Goal: Task Accomplishment & Management: Complete application form

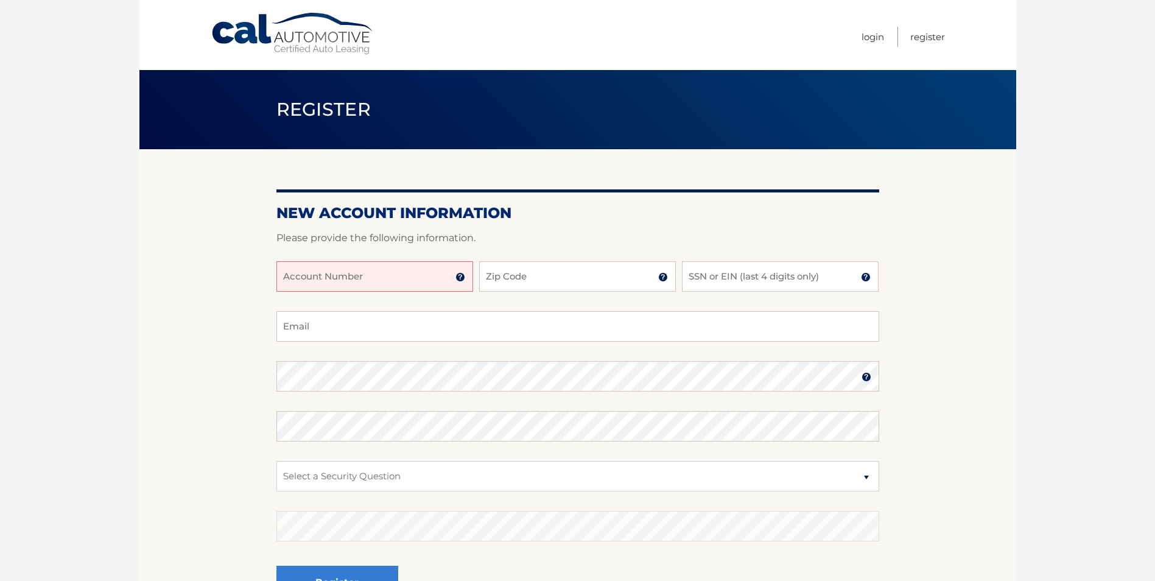
click at [388, 279] on input "Account Number" at bounding box center [374, 276] width 197 height 30
type input "44455990203"
click at [592, 270] on input "Zip Code" at bounding box center [577, 276] width 197 height 30
type input "07083"
click at [767, 280] on input "SSN or EIN (last 4 digits only)" at bounding box center [780, 276] width 197 height 30
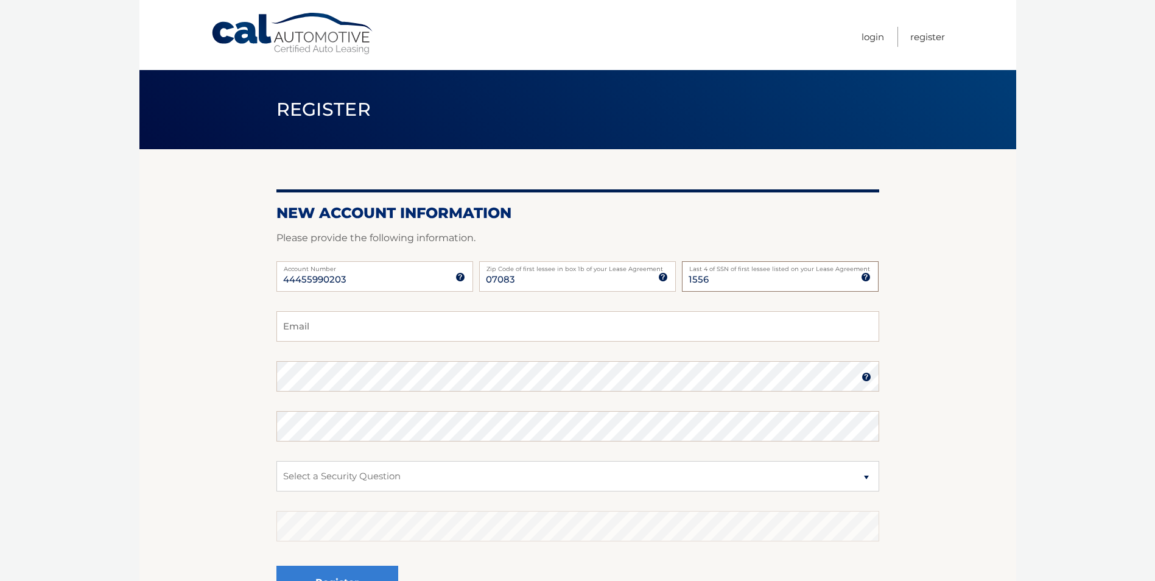
type input "1556"
click at [342, 337] on input "Email" at bounding box center [577, 326] width 603 height 30
type input "ritamolina89@gmail.com"
click at [865, 382] on img at bounding box center [866, 377] width 10 height 10
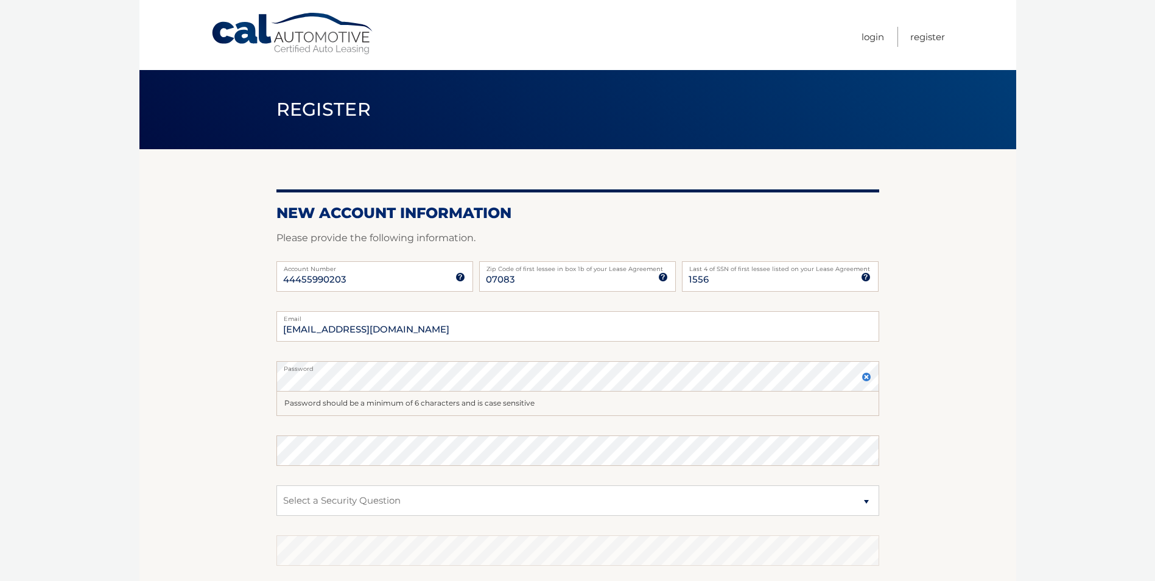
click at [865, 382] on img at bounding box center [866, 377] width 10 height 10
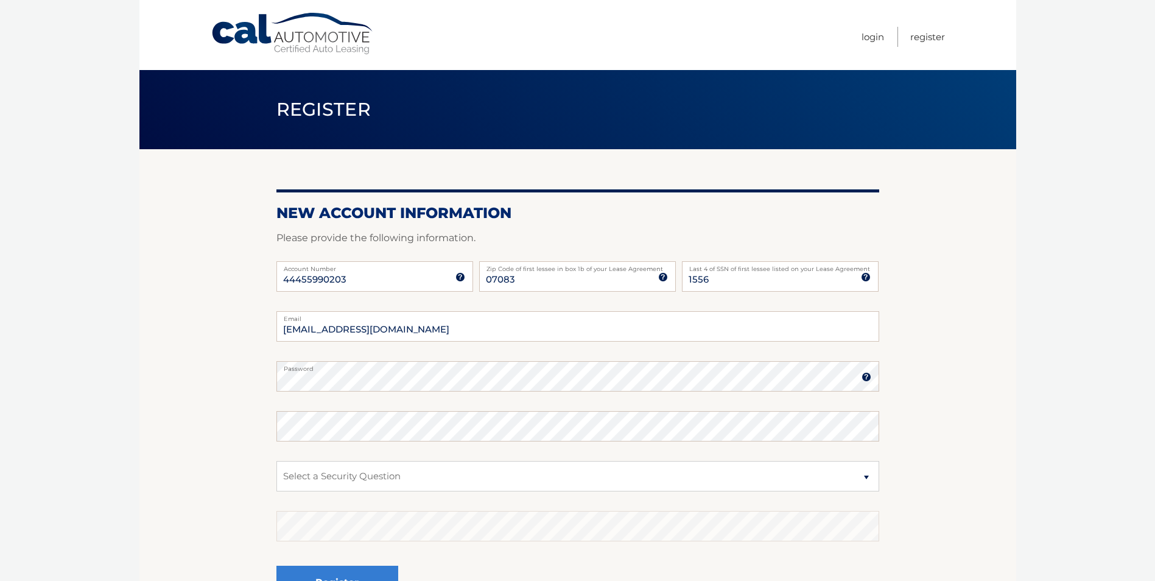
click at [865, 382] on img at bounding box center [866, 377] width 10 height 10
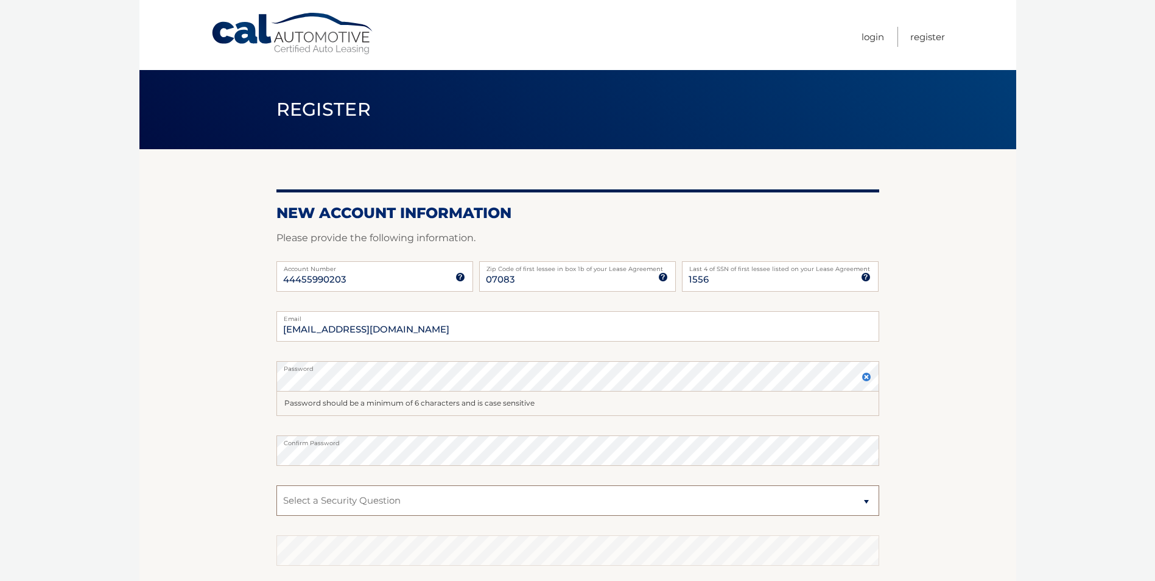
click at [617, 491] on select "Select a Security Question What was the name of your elementary school? What is…" at bounding box center [577, 500] width 603 height 30
select select "2"
click at [276, 485] on select "Select a Security Question What was the name of your elementary school? What is…" at bounding box center [577, 500] width 603 height 30
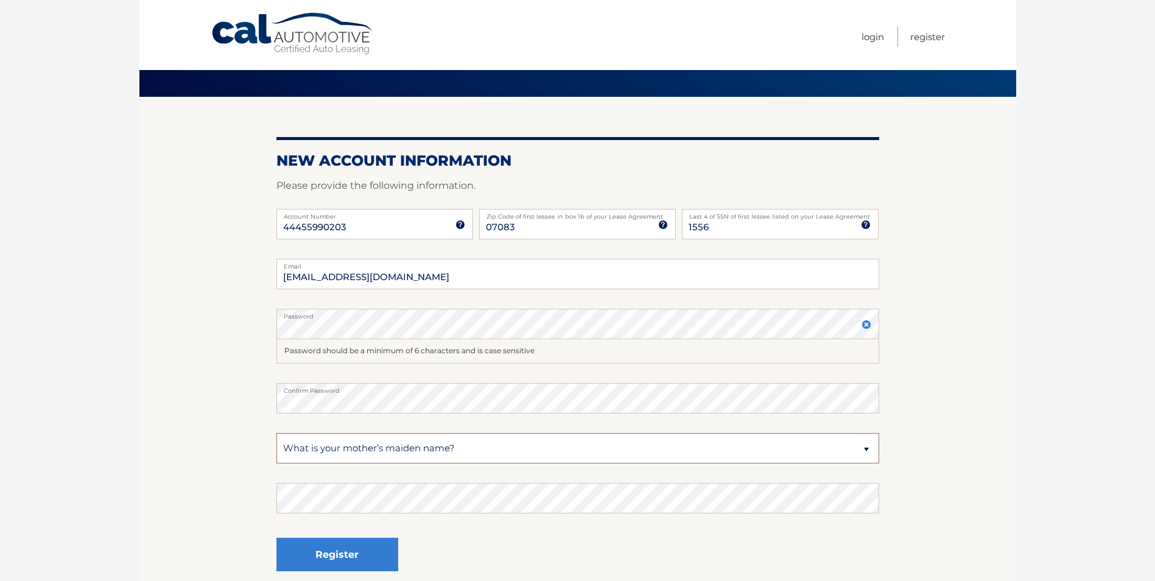
scroll to position [122, 0]
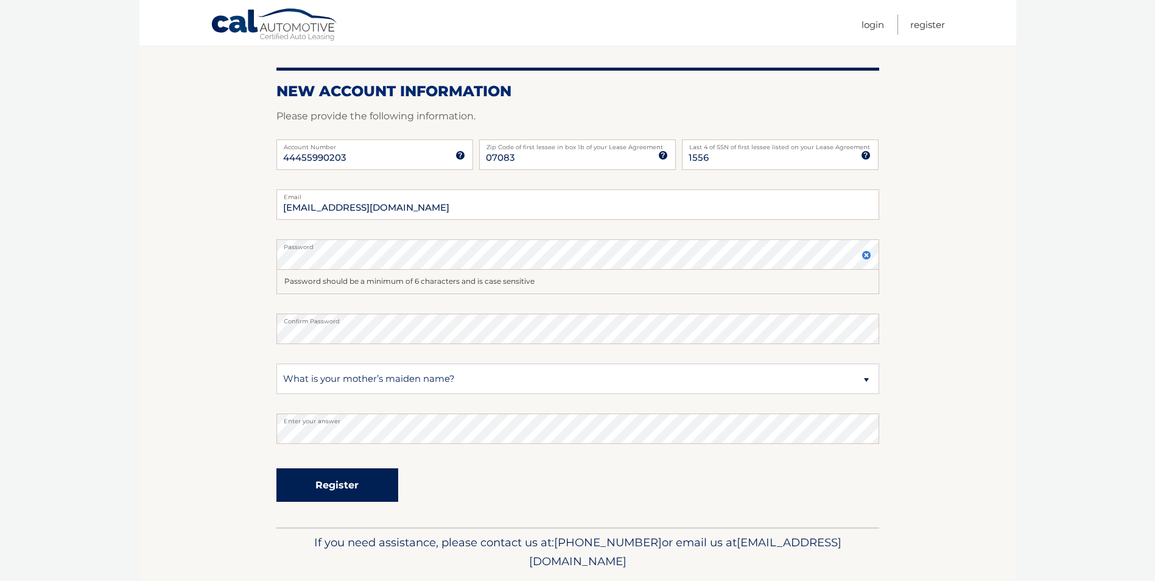
click at [351, 485] on button "Register" at bounding box center [337, 484] width 122 height 33
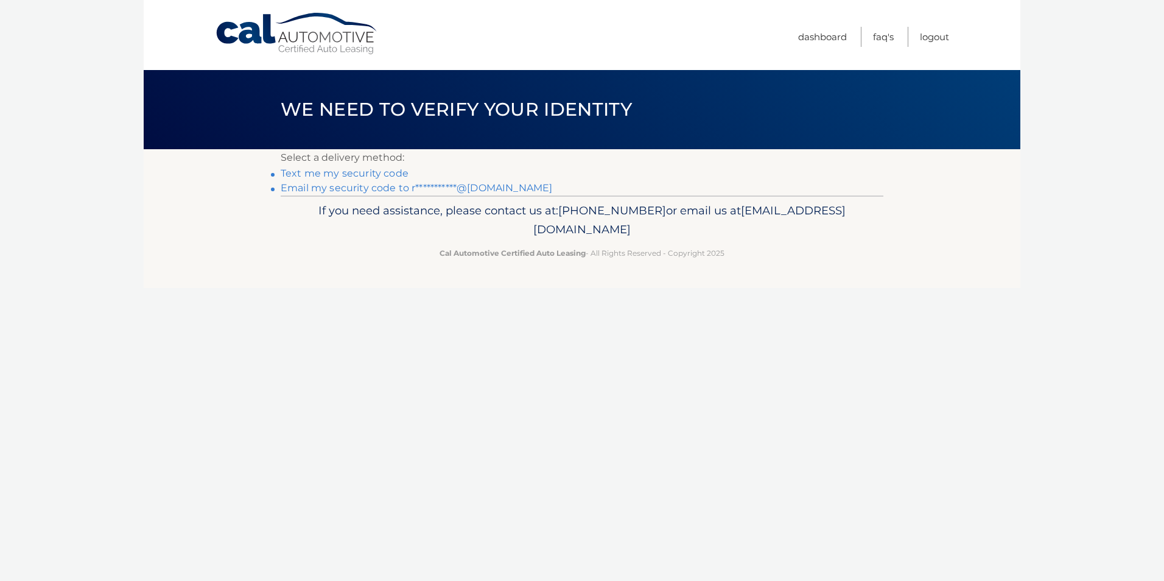
click at [354, 191] on link "**********" at bounding box center [417, 188] width 272 height 12
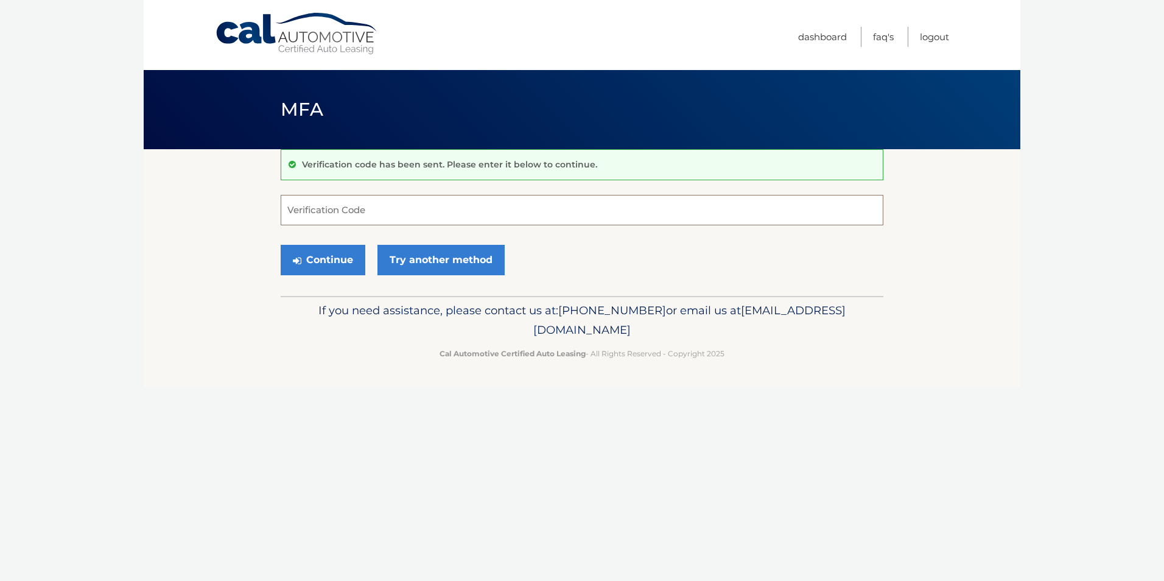
click at [387, 214] on input "Verification Code" at bounding box center [582, 210] width 603 height 30
type input "523703"
click at [333, 257] on button "Continue" at bounding box center [323, 260] width 85 height 30
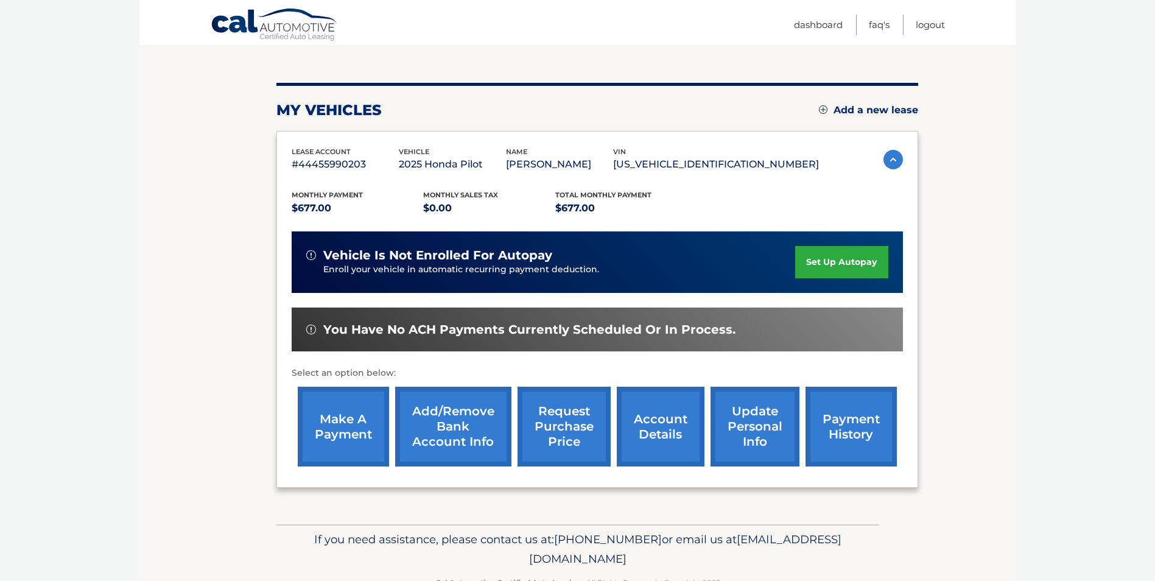
scroll to position [122, 0]
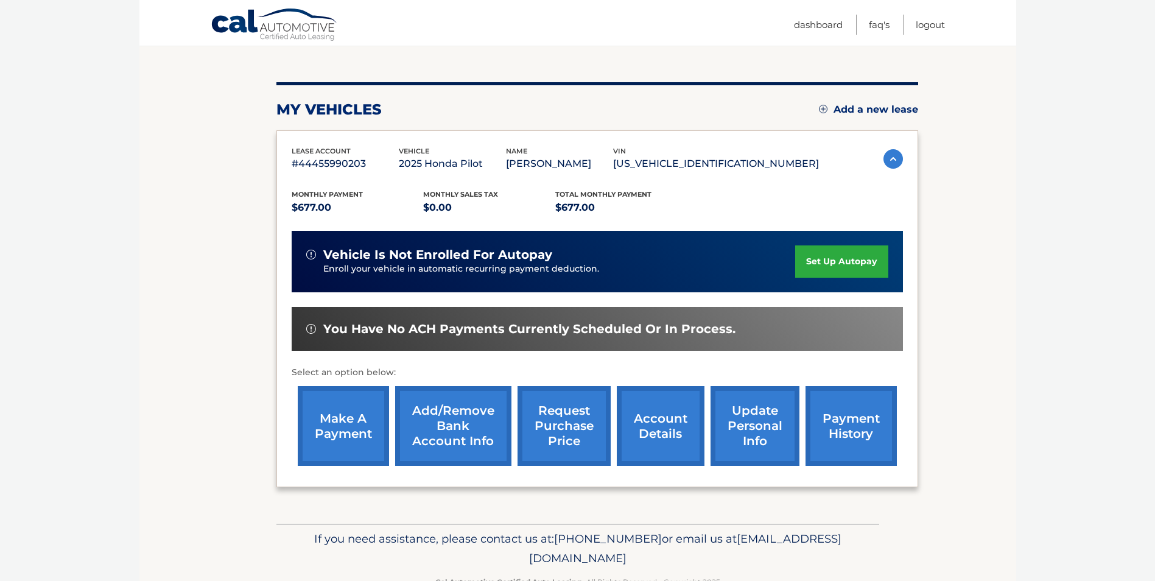
click at [843, 267] on link "set up autopay" at bounding box center [841, 261] width 93 height 32
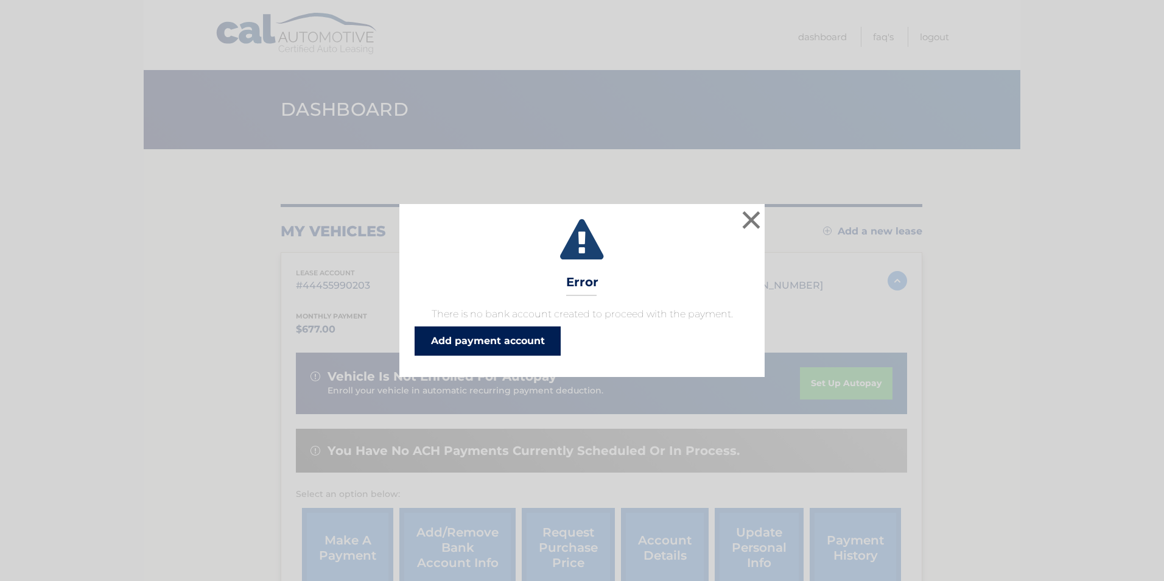
click at [475, 341] on link "Add payment account" at bounding box center [488, 340] width 146 height 29
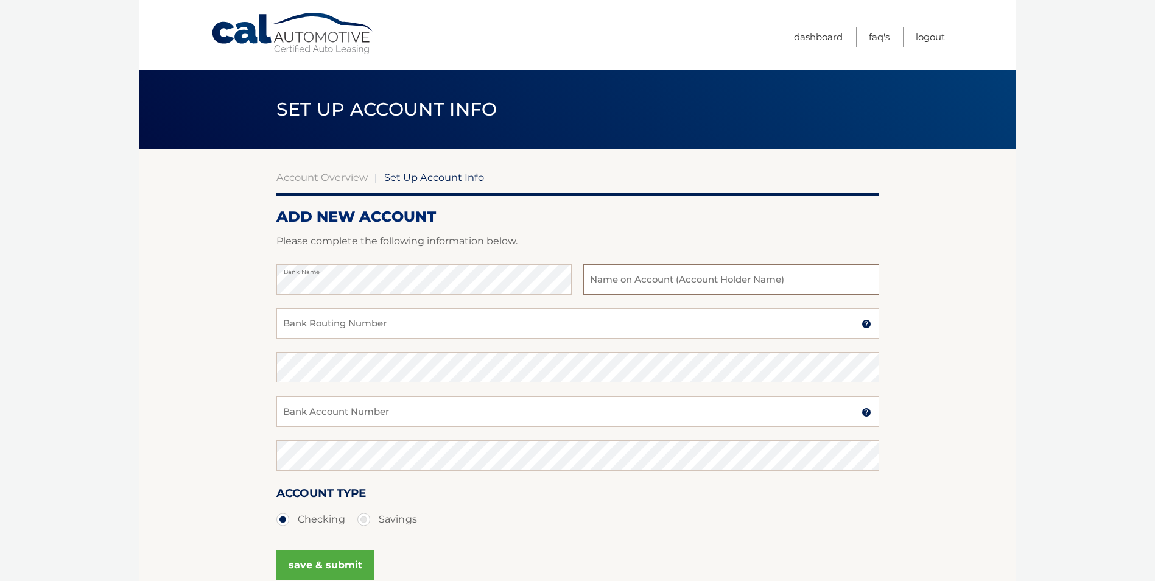
click at [640, 278] on input "text" at bounding box center [730, 279] width 295 height 30
type input "[PERSON_NAME]"
click at [361, 321] on input "Bank Routing Number" at bounding box center [577, 323] width 603 height 30
type input "021000021"
click at [373, 407] on input "Bank Account Number" at bounding box center [577, 411] width 603 height 30
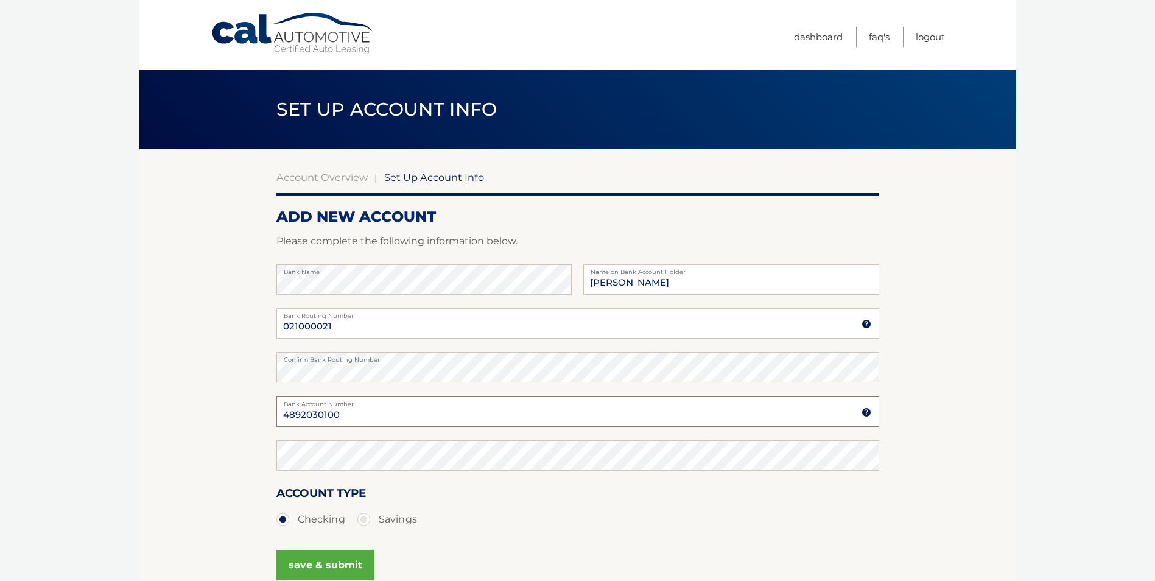
type input "4892030100"
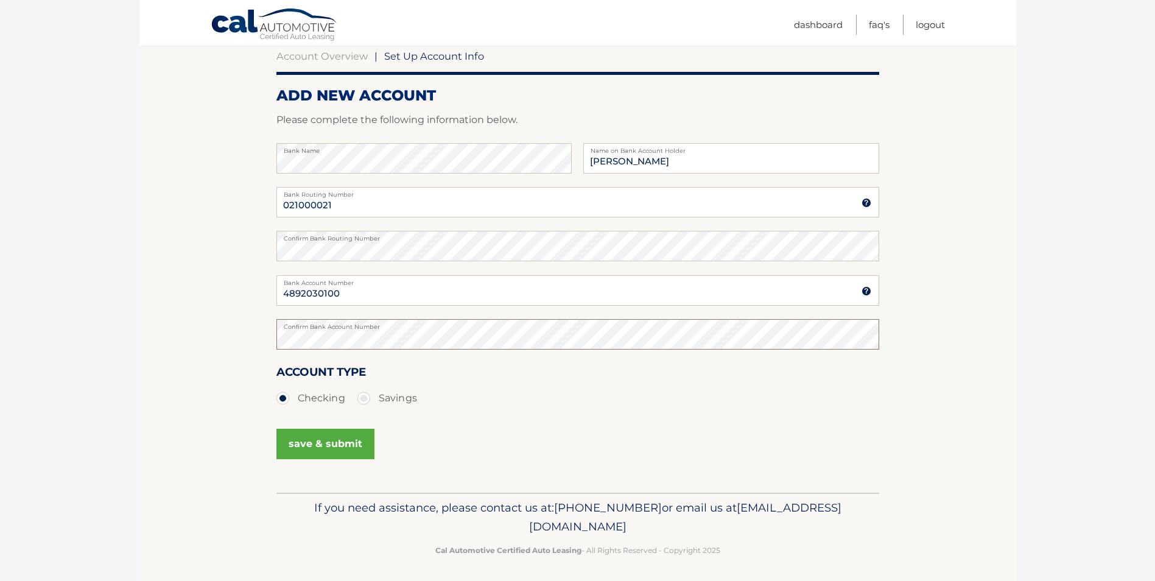
scroll to position [122, 0]
click at [339, 445] on button "save & submit" at bounding box center [325, 443] width 98 height 30
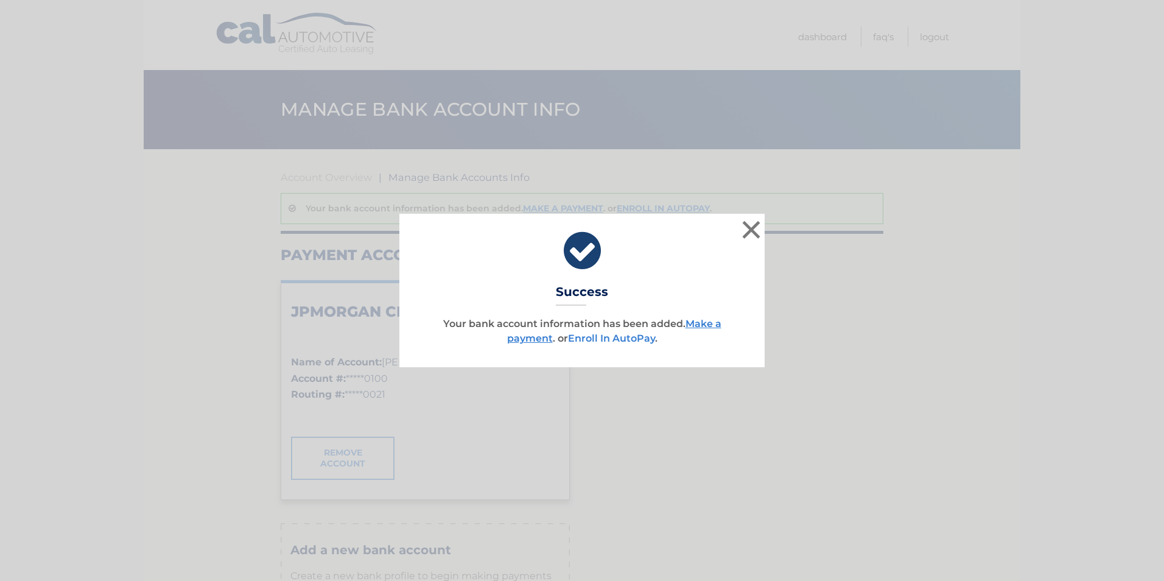
click at [619, 337] on link "Enroll In AutoPay" at bounding box center [611, 338] width 87 height 12
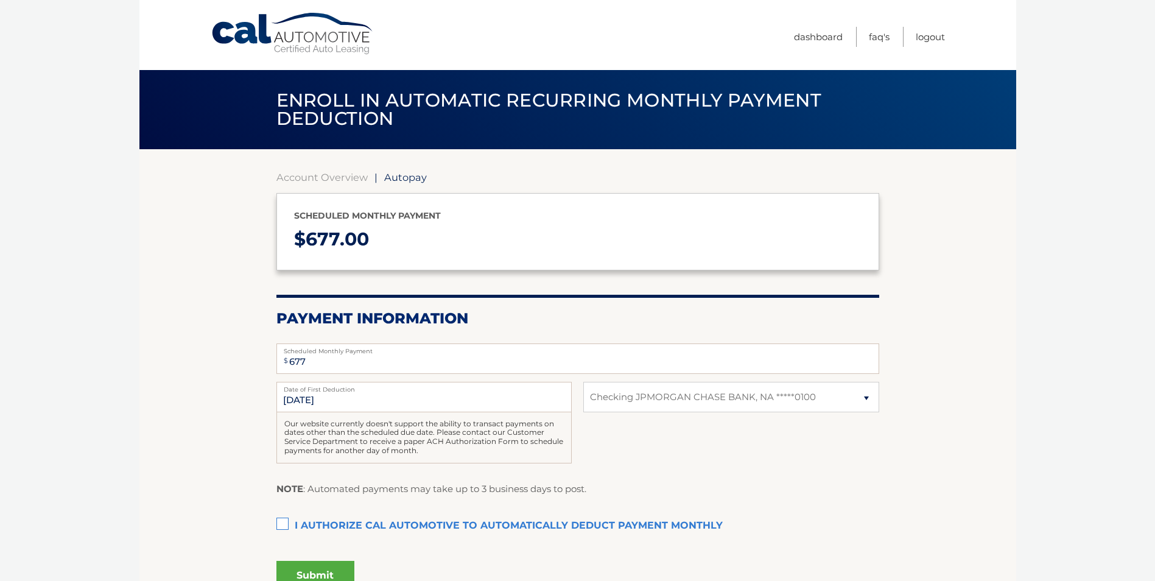
select select "ZWY5NjE4NDQtMWEzYy00MjA4LTk2NGQtNjMzZTNmOGM1Yzdj"
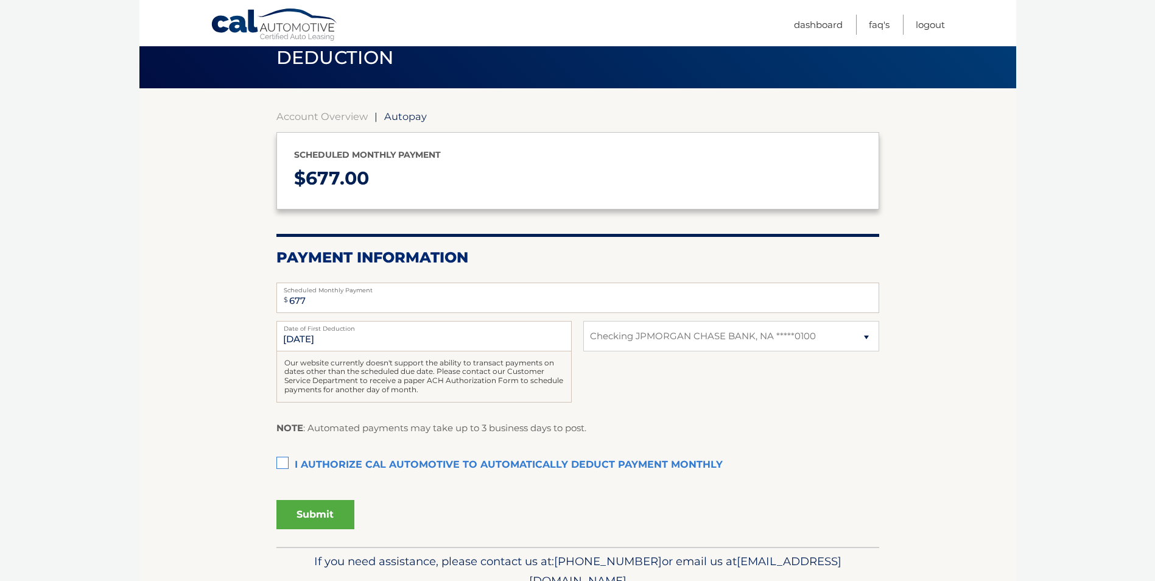
click at [286, 463] on label "I authorize cal automotive to automatically deduct payment monthly This checkbo…" at bounding box center [577, 465] width 603 height 24
click at [0, 0] on input "I authorize cal automotive to automatically deduct payment monthly This checkbo…" at bounding box center [0, 0] width 0 height 0
click at [318, 513] on button "Submit" at bounding box center [315, 514] width 78 height 29
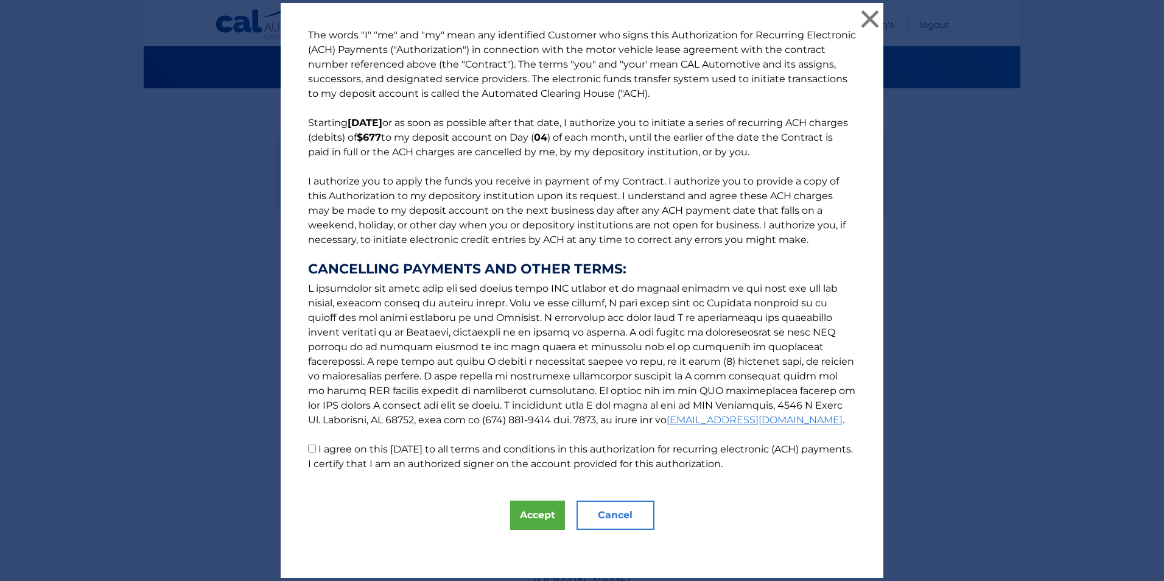
click at [590, 523] on button "Cancel" at bounding box center [616, 514] width 78 height 29
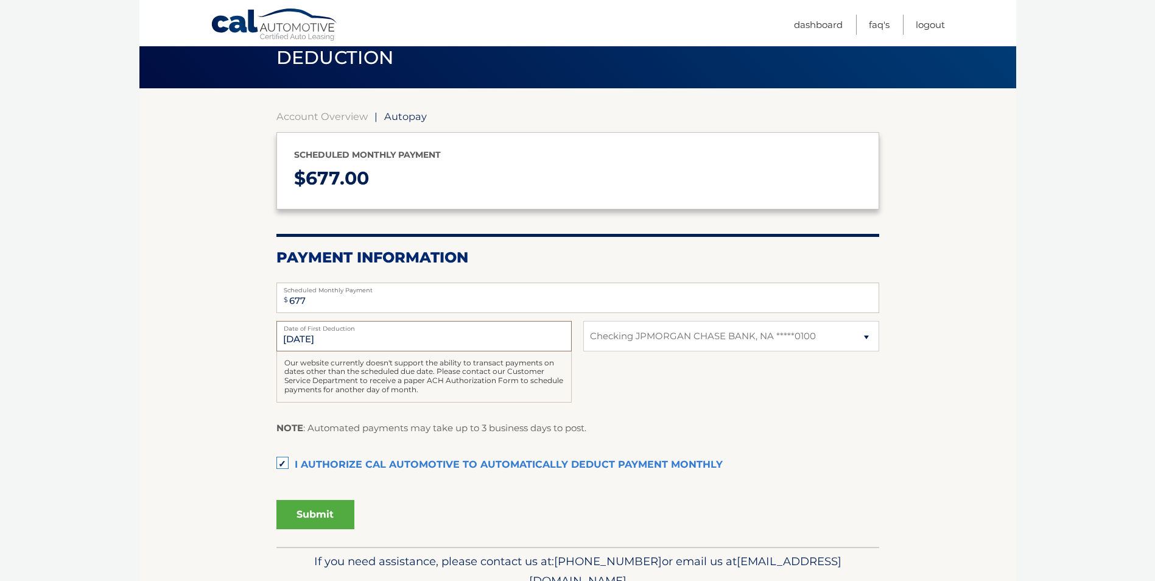
click at [302, 340] on input "10/4/2025" at bounding box center [423, 336] width 295 height 30
click at [332, 345] on input "10/4/2025" at bounding box center [423, 336] width 295 height 30
click at [315, 518] on button "Submit" at bounding box center [315, 514] width 78 height 29
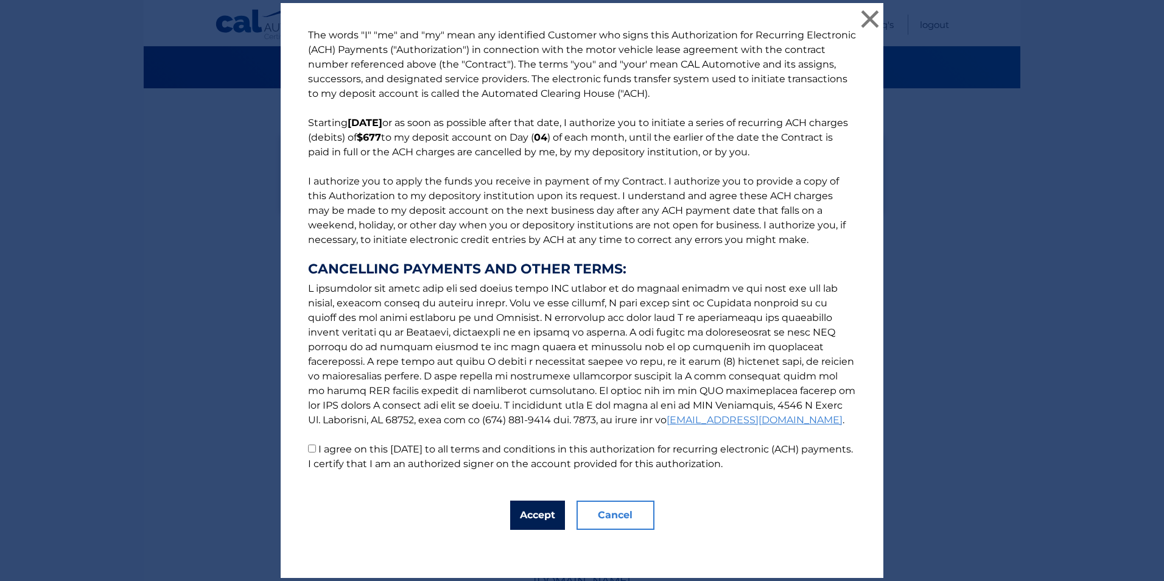
click at [521, 519] on button "Accept" at bounding box center [537, 514] width 55 height 29
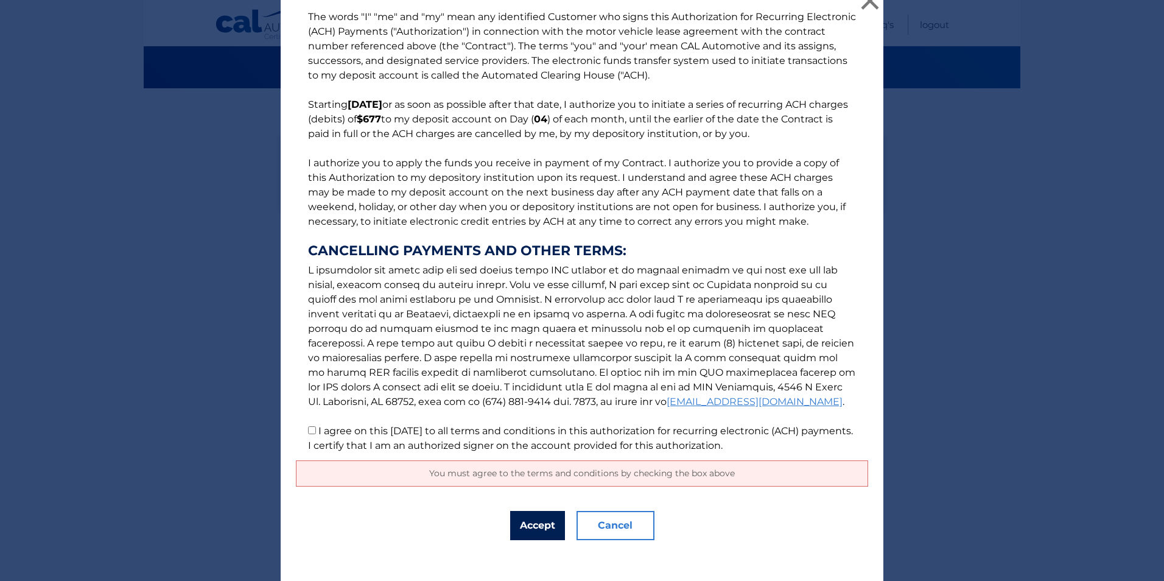
scroll to position [23, 0]
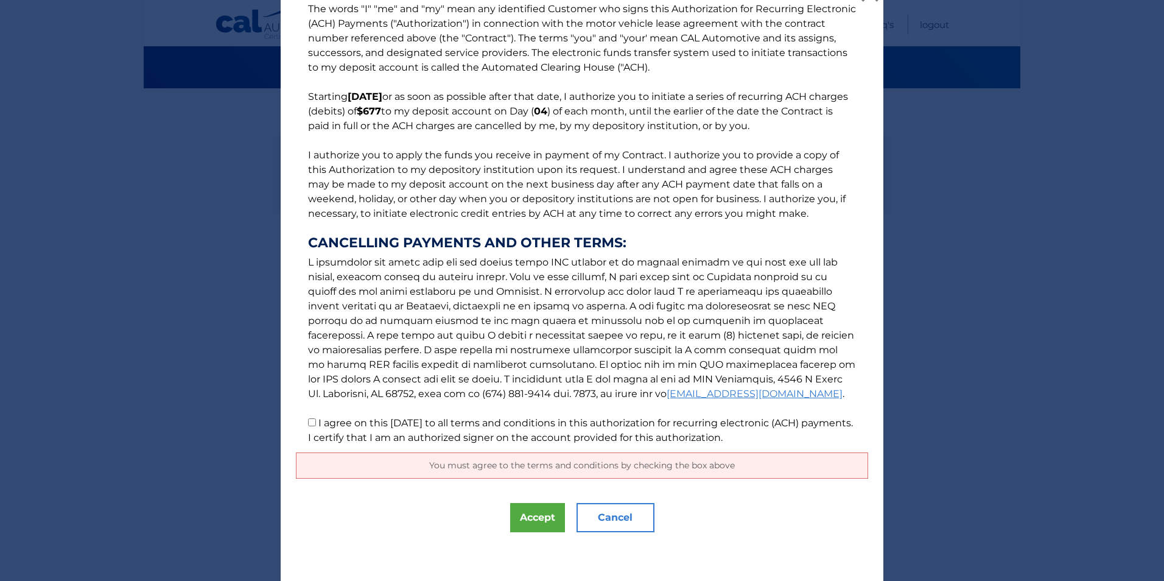
click at [308, 426] on input "I agree on this 10/01/2025 to all terms and conditions in this authorization fo…" at bounding box center [312, 422] width 8 height 8
checkbox input "true"
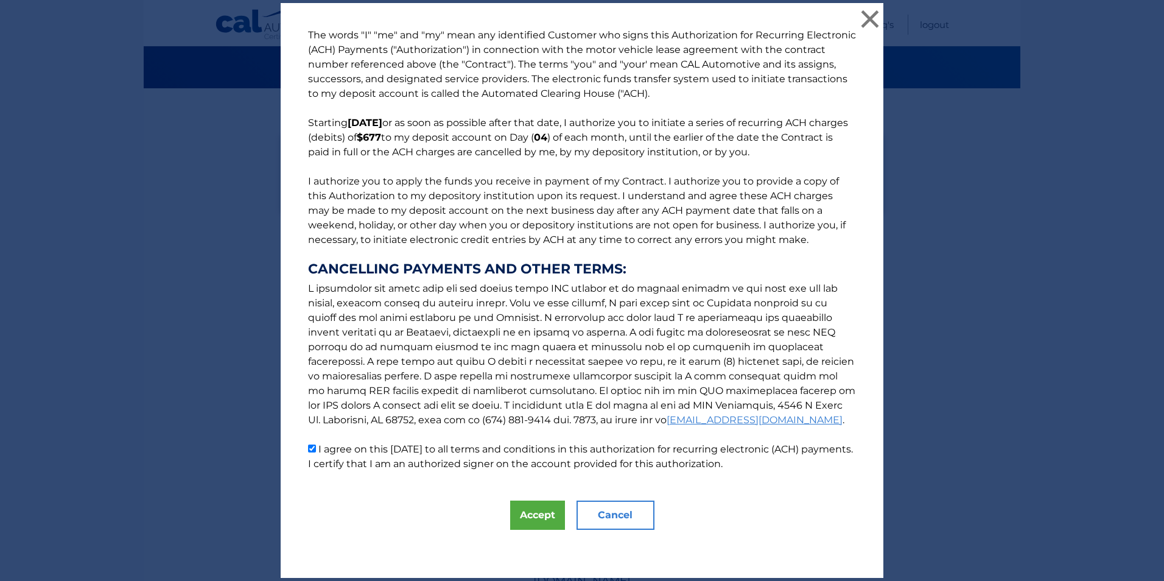
scroll to position [0, 0]
click at [527, 509] on button "Accept" at bounding box center [537, 514] width 55 height 29
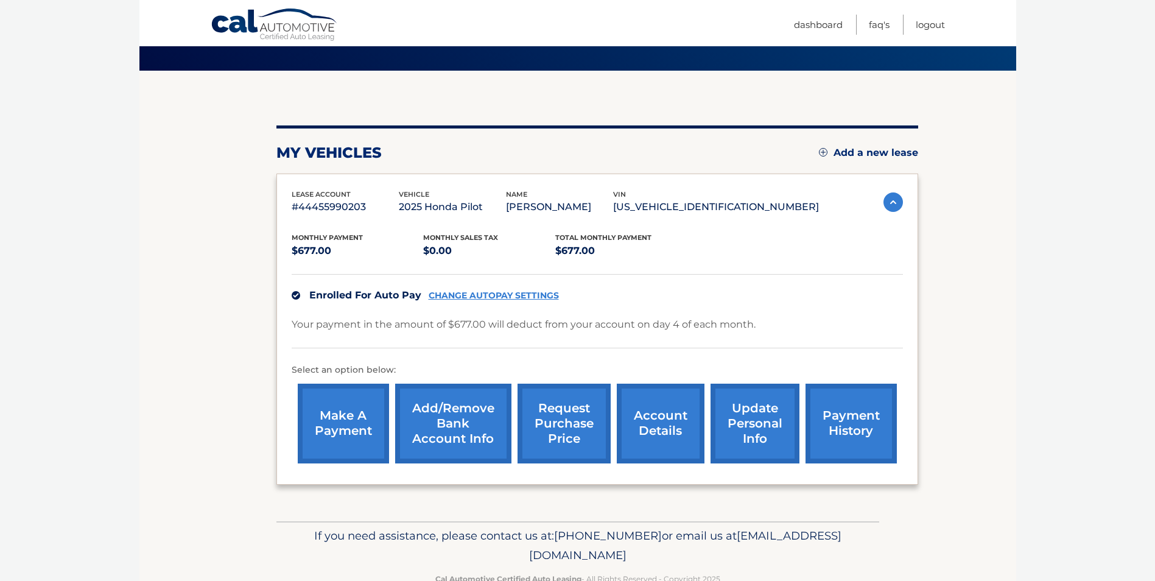
scroll to position [111, 0]
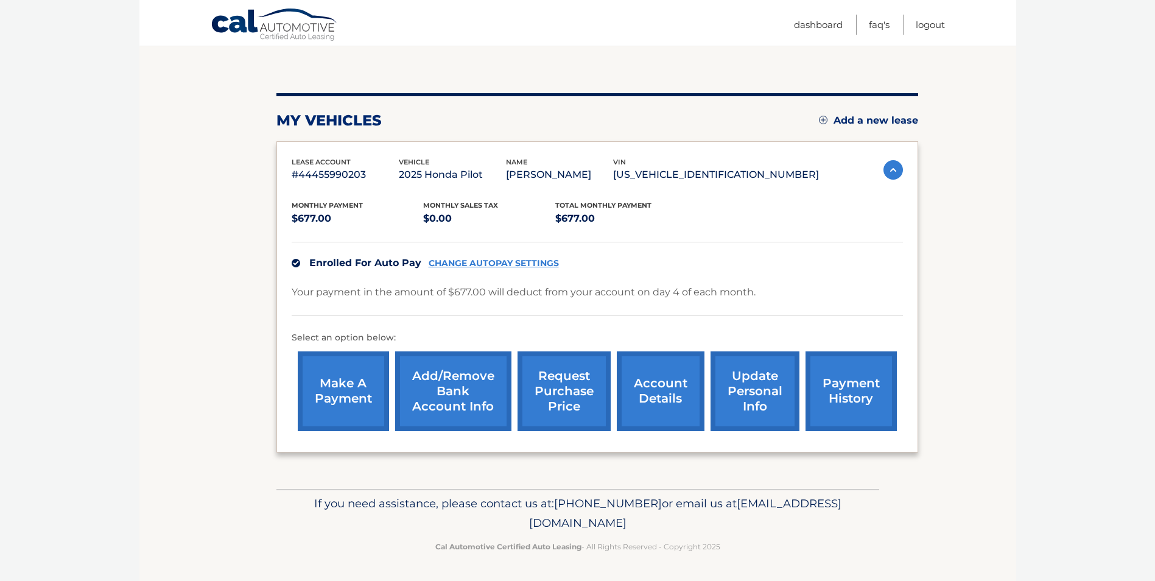
click at [863, 395] on link "payment history" at bounding box center [850, 391] width 91 height 80
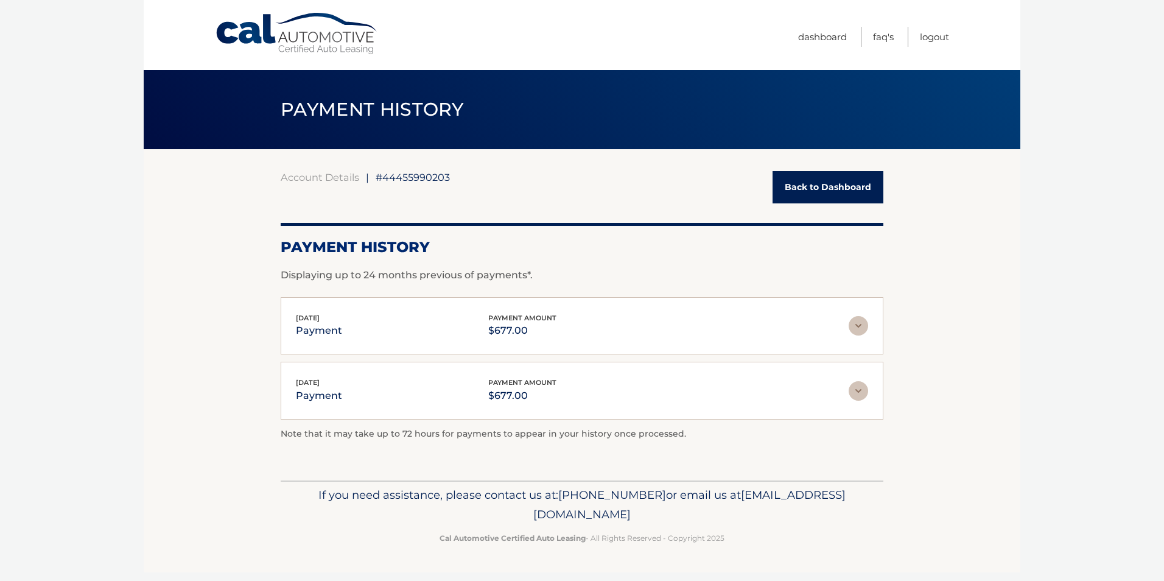
click at [827, 183] on link "Back to Dashboard" at bounding box center [828, 187] width 111 height 32
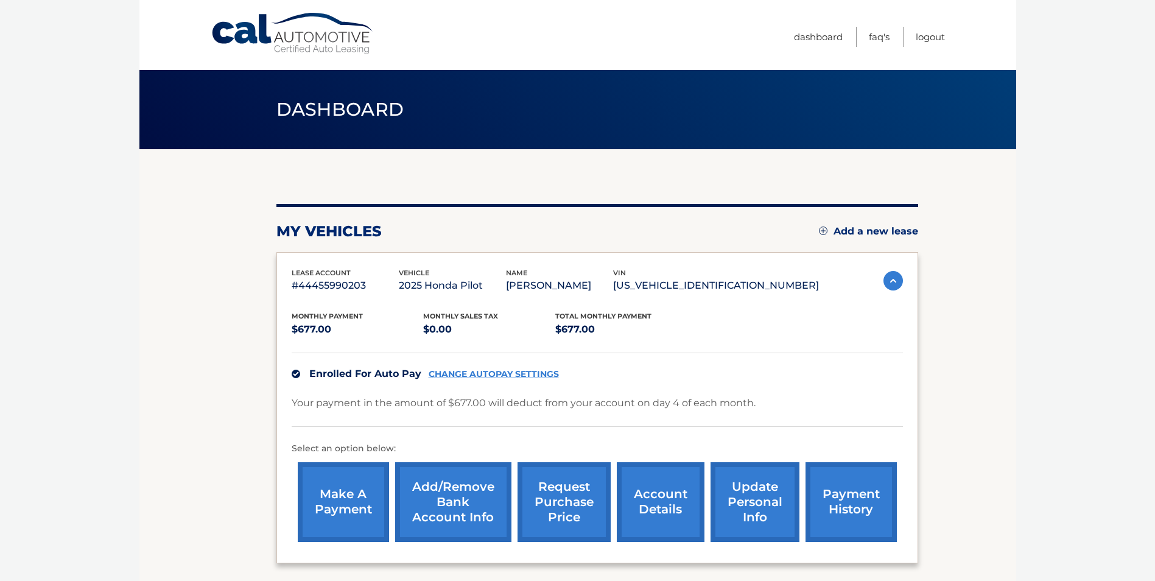
click at [572, 504] on link "request purchase price" at bounding box center [564, 502] width 93 height 80
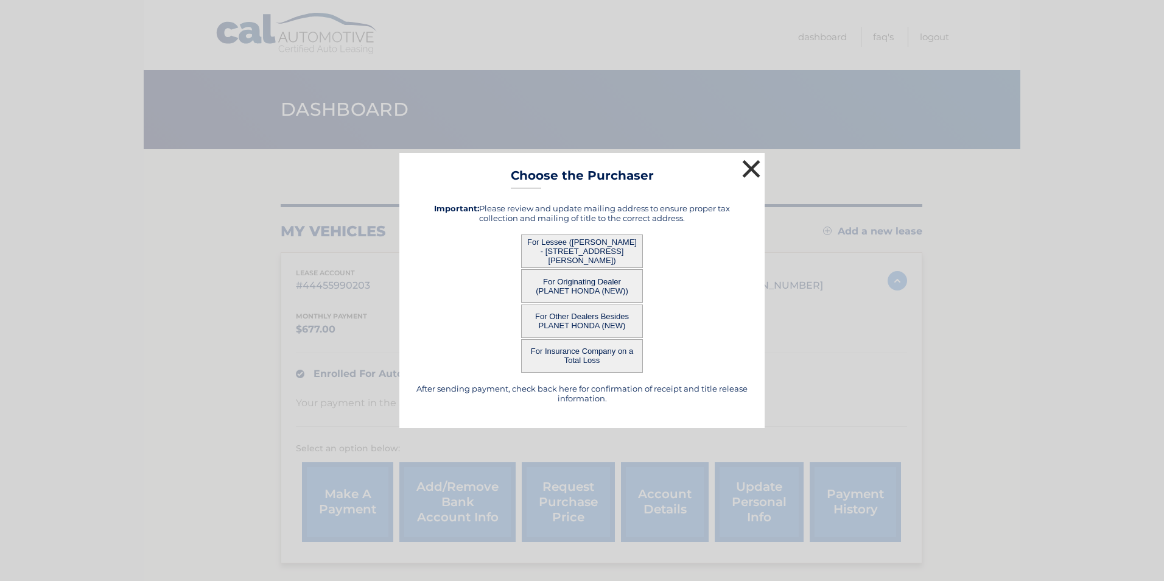
click at [744, 161] on button "×" at bounding box center [751, 168] width 24 height 24
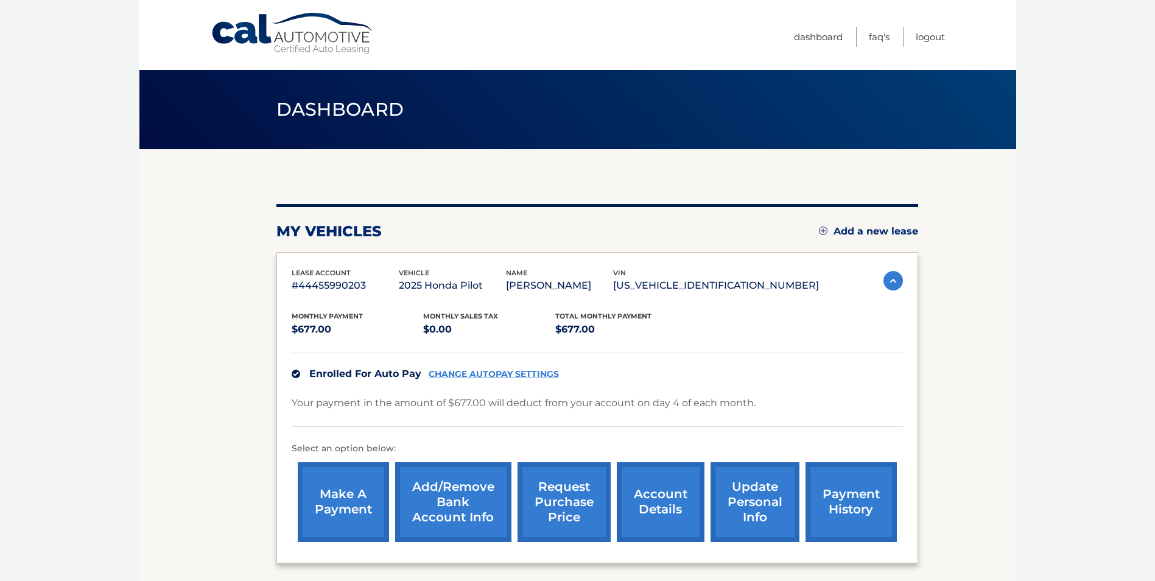
click at [645, 497] on link "account details" at bounding box center [661, 502] width 88 height 80
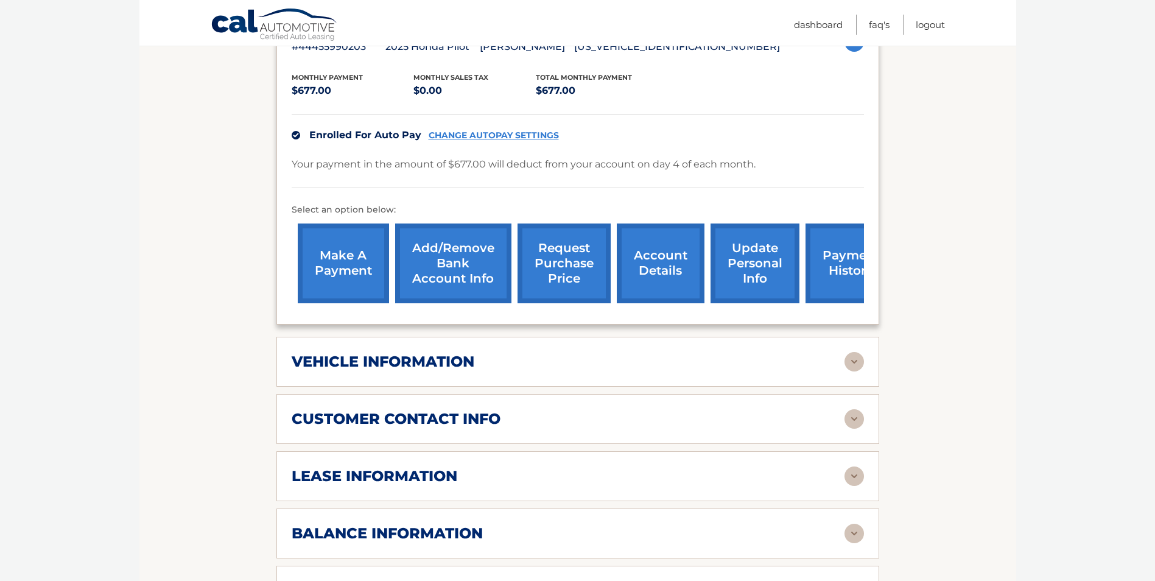
scroll to position [365, 0]
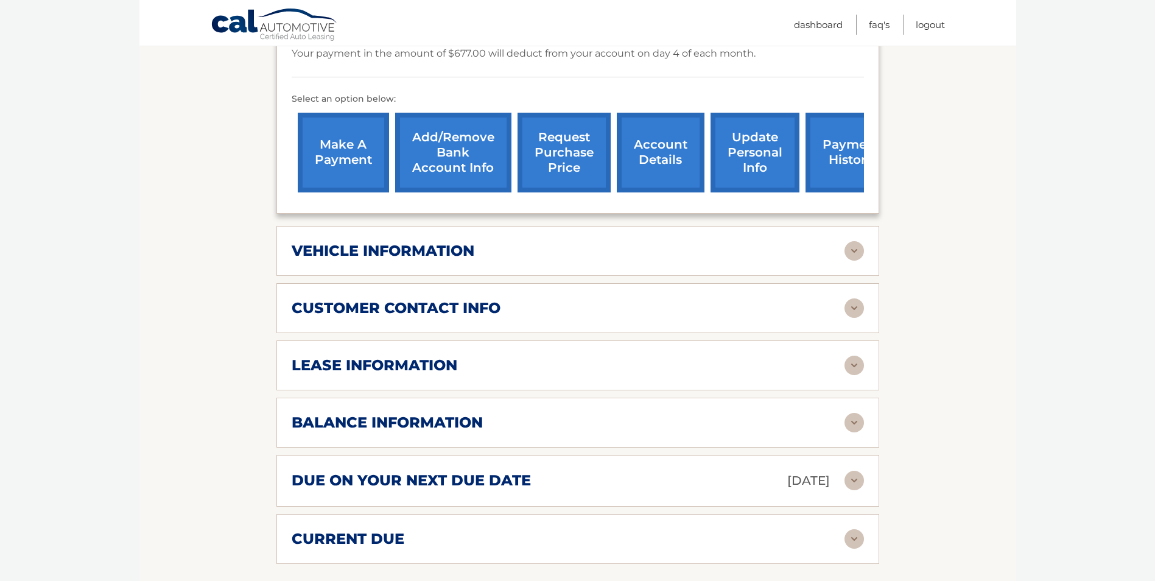
click at [853, 370] on img at bounding box center [853, 365] width 19 height 19
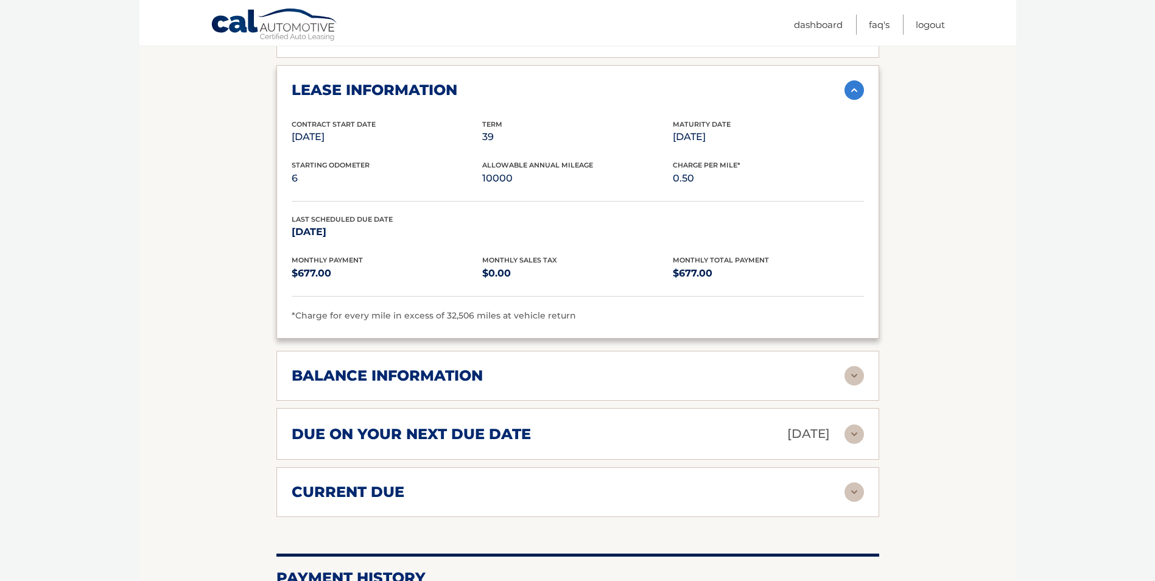
scroll to position [791, 0]
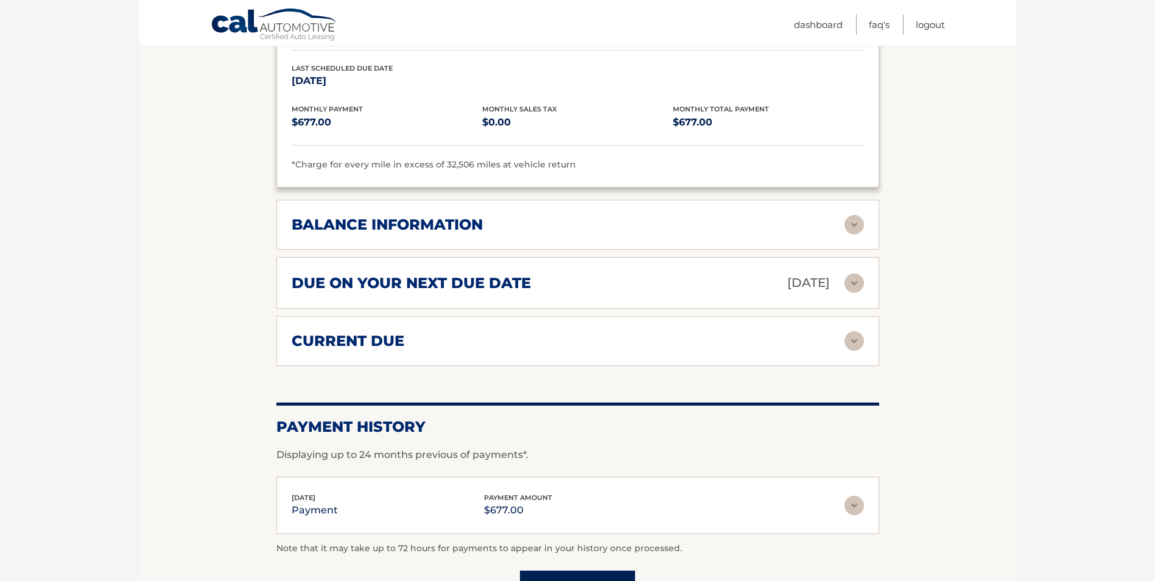
click at [841, 222] on div "balance information" at bounding box center [568, 225] width 553 height 18
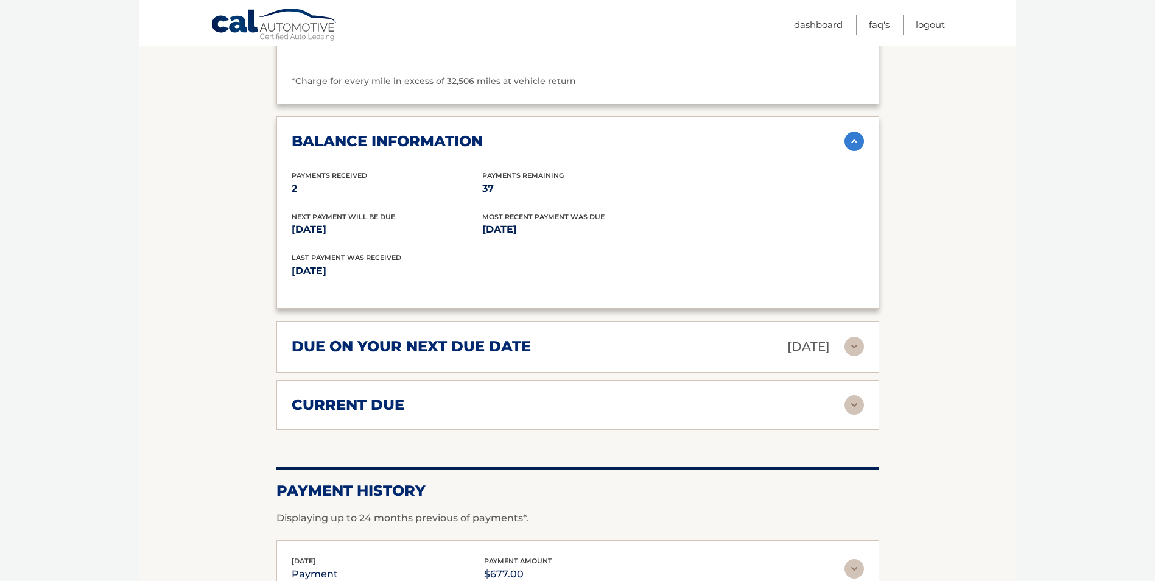
scroll to position [974, 0]
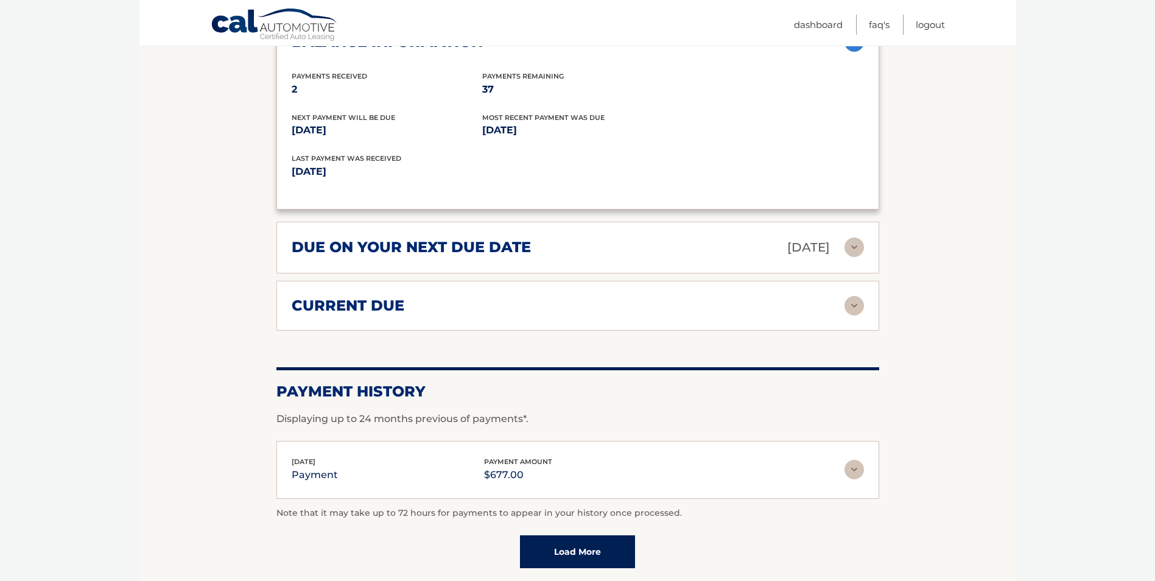
click at [862, 256] on img at bounding box center [853, 246] width 19 height 19
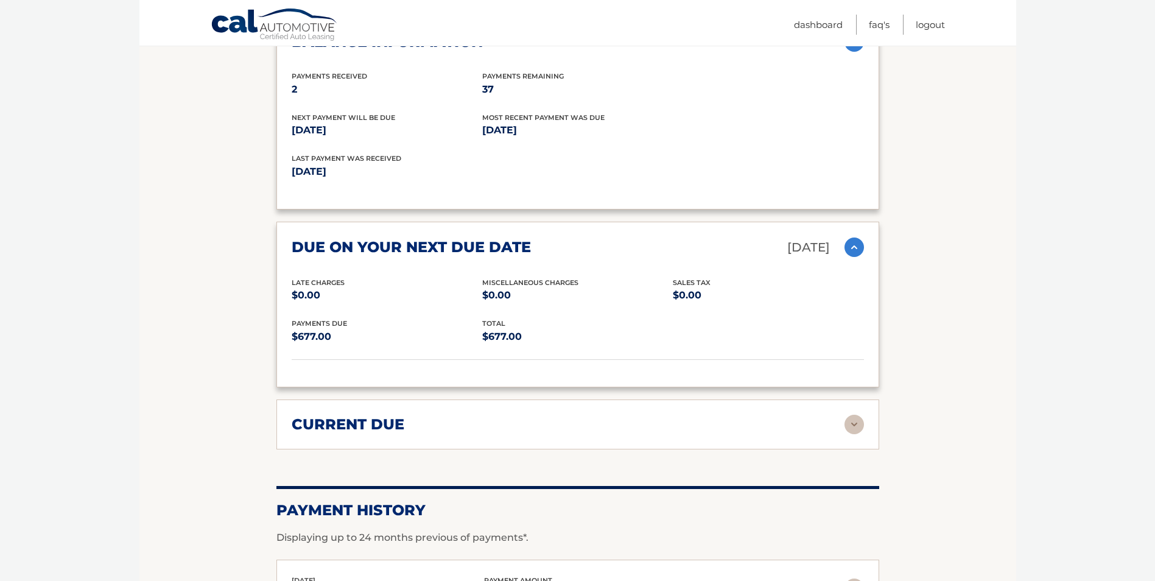
click at [851, 421] on img at bounding box center [853, 424] width 19 height 19
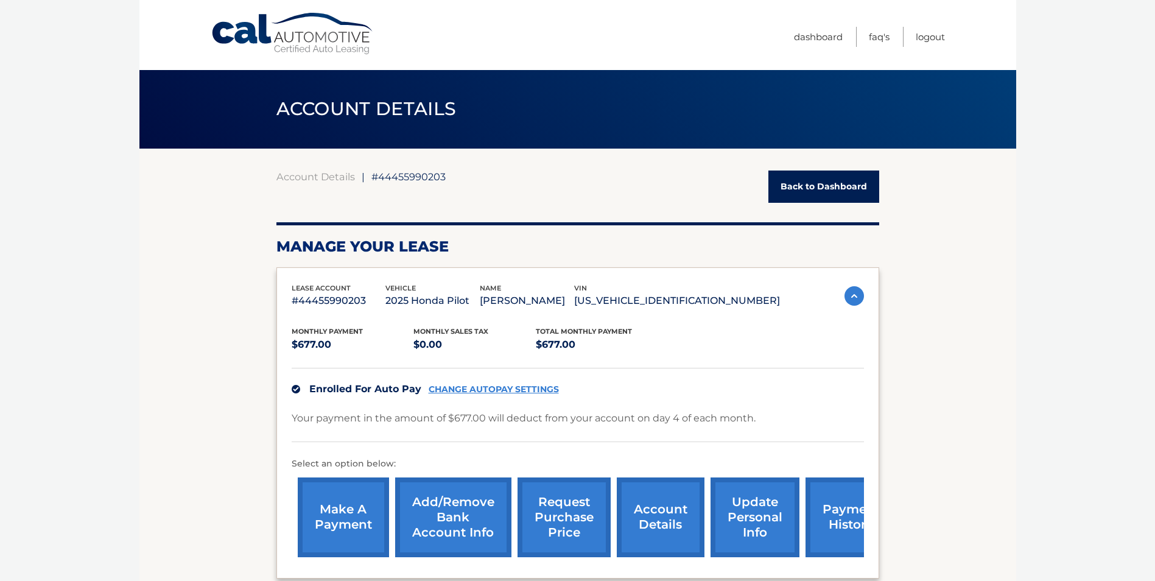
scroll to position [0, 0]
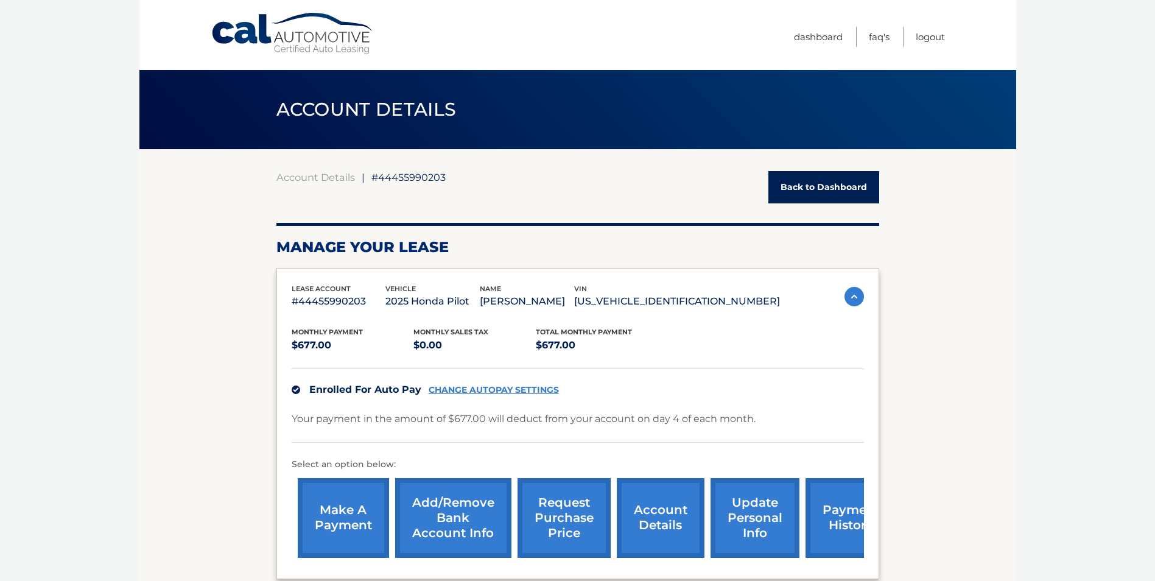
click at [833, 200] on link "Back to Dashboard" at bounding box center [823, 187] width 111 height 32
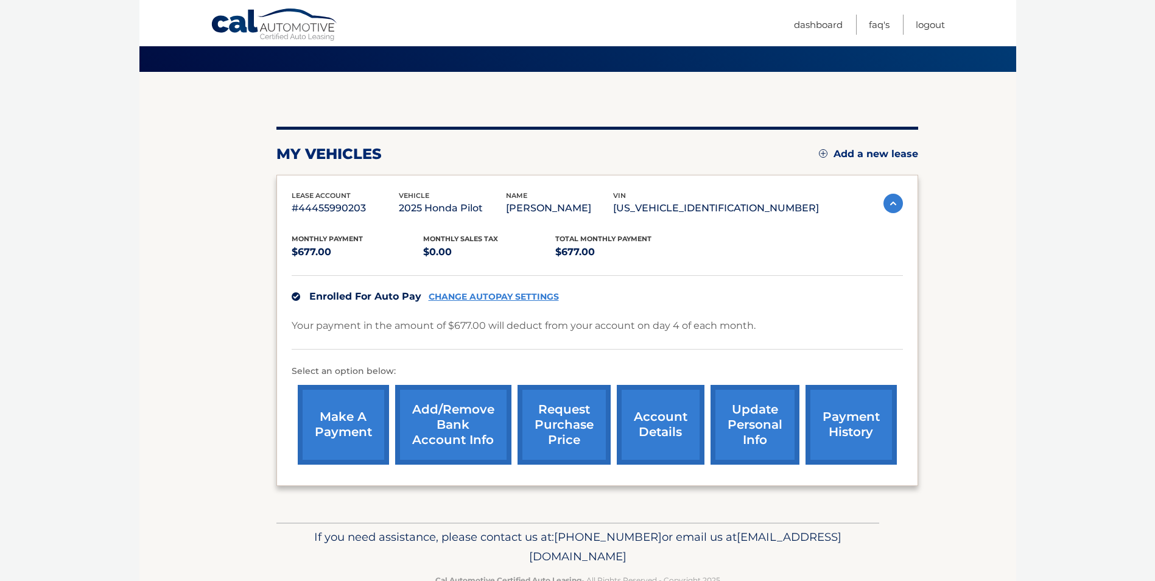
scroll to position [50, 0]
